Goal: Find specific page/section

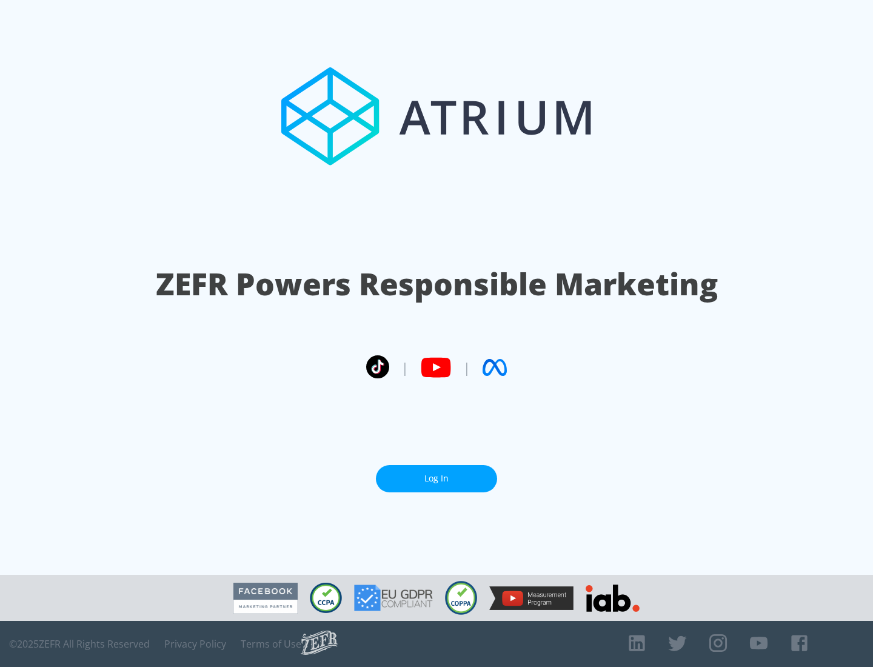
click at [436, 478] on link "Log In" at bounding box center [436, 478] width 121 height 27
